Goal: Task Accomplishment & Management: Complete application form

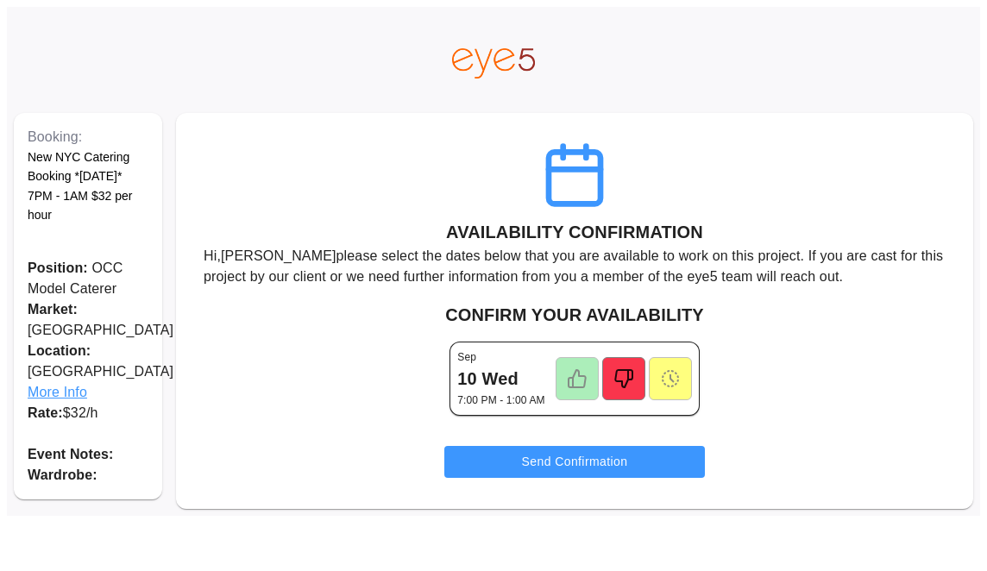
click at [576, 383] on icon at bounding box center [577, 379] width 21 height 21
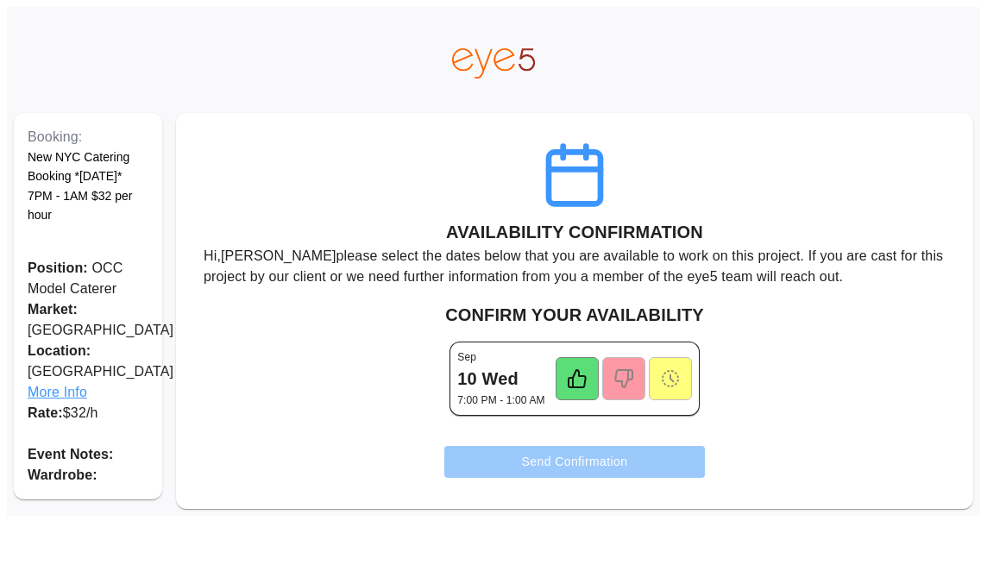
click at [572, 463] on button "Send Confirmation" at bounding box center [574, 462] width 261 height 32
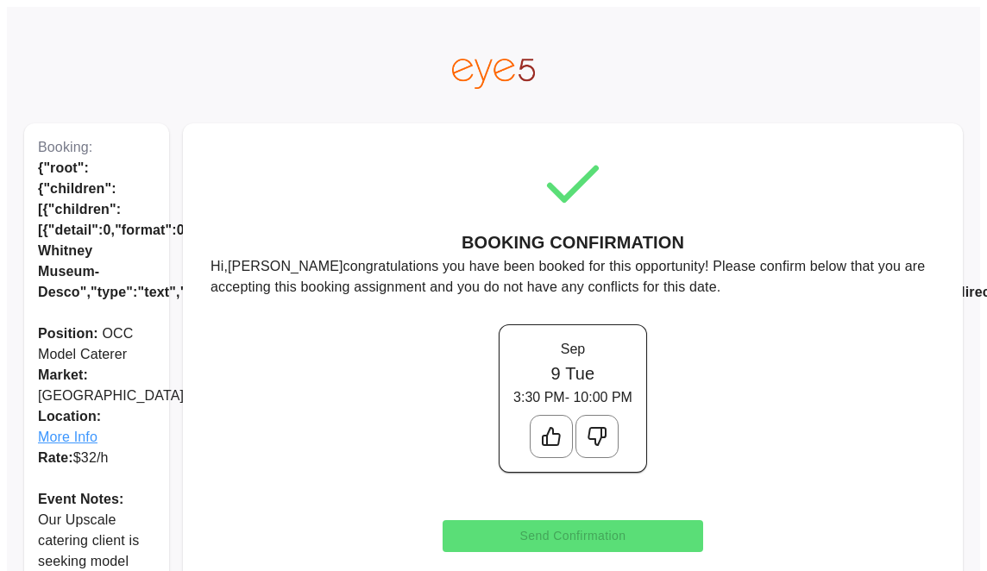
click at [551, 440] on icon at bounding box center [551, 436] width 21 height 21
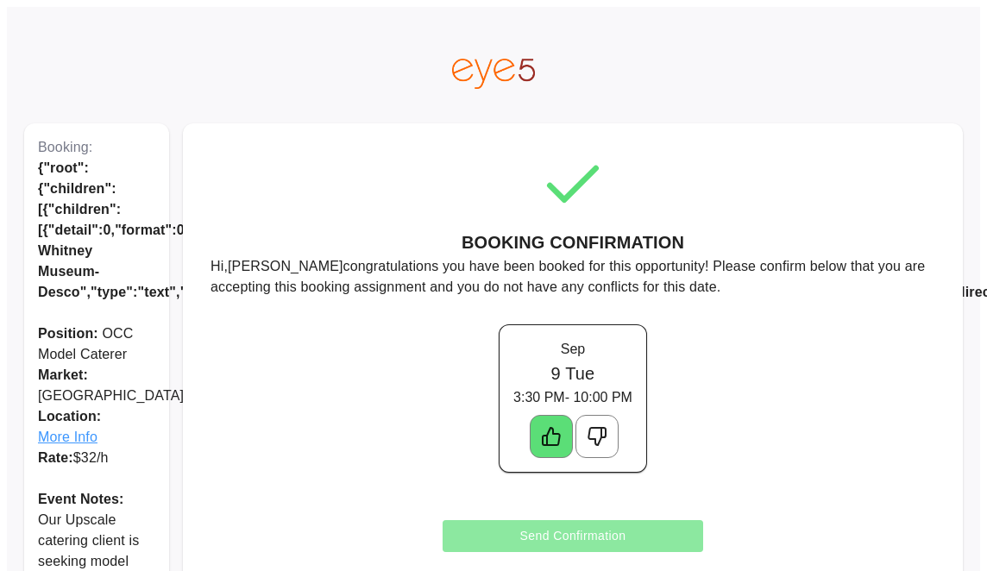
click at [555, 537] on button "Send Confirmation" at bounding box center [573, 536] width 261 height 32
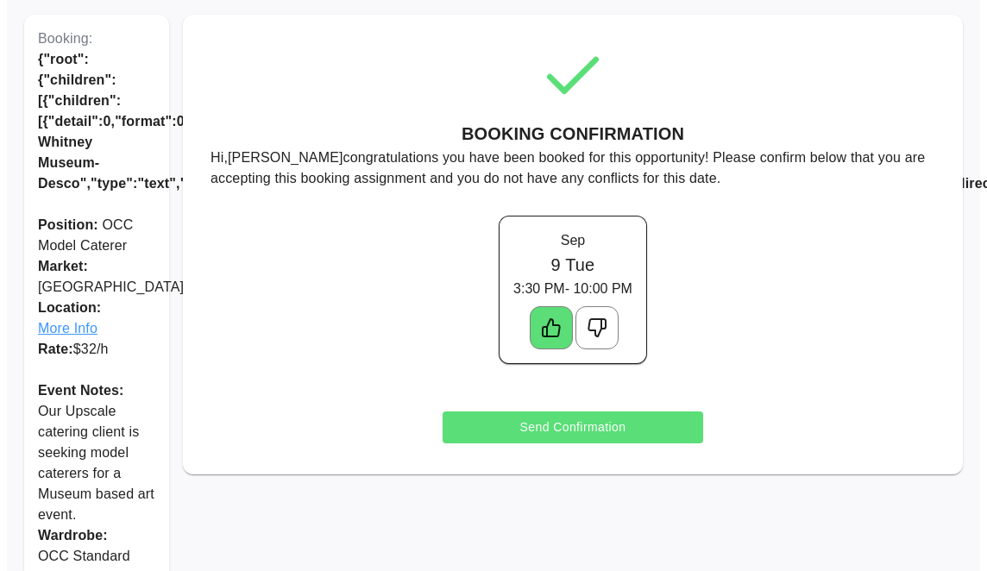
scroll to position [120, 0]
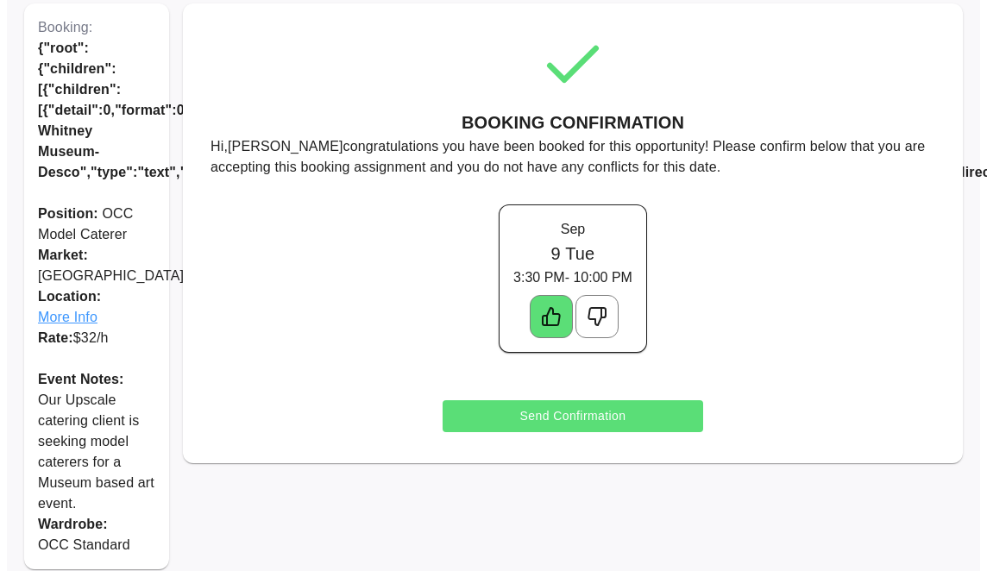
click at [538, 315] on div at bounding box center [551, 316] width 43 height 43
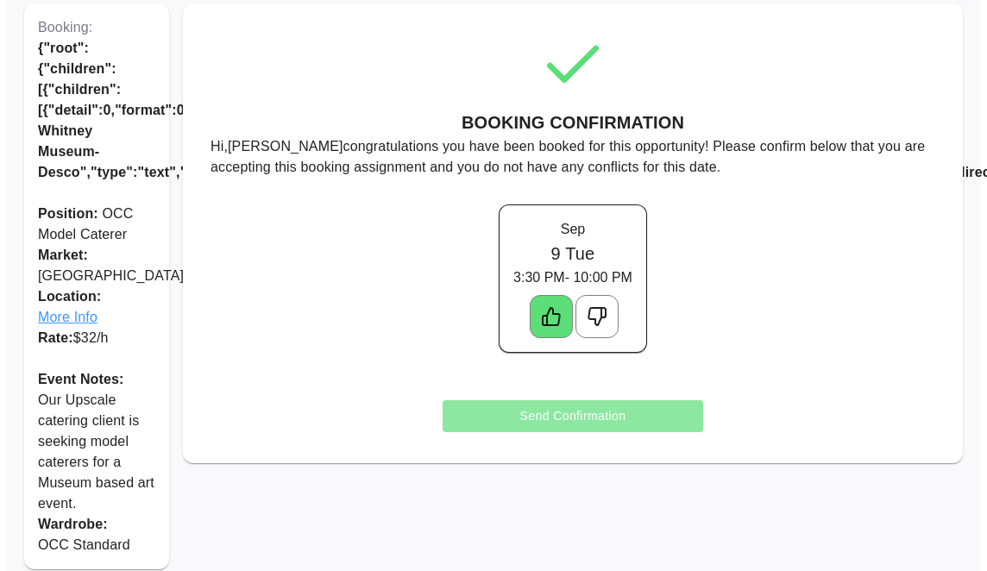
click at [537, 416] on button "Send Confirmation" at bounding box center [573, 416] width 261 height 32
